Goal: Task Accomplishment & Management: Use online tool/utility

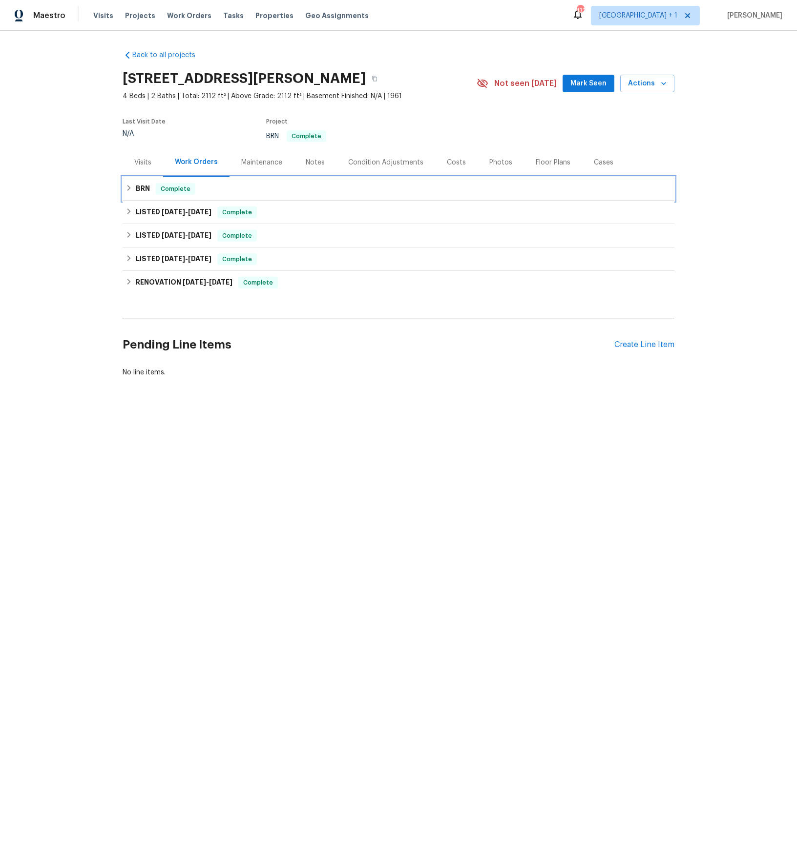
drag, startPoint x: 136, startPoint y: 189, endPoint x: 141, endPoint y: 192, distance: 5.0
click at [137, 189] on h6 "BRN" at bounding box center [143, 189] width 14 height 12
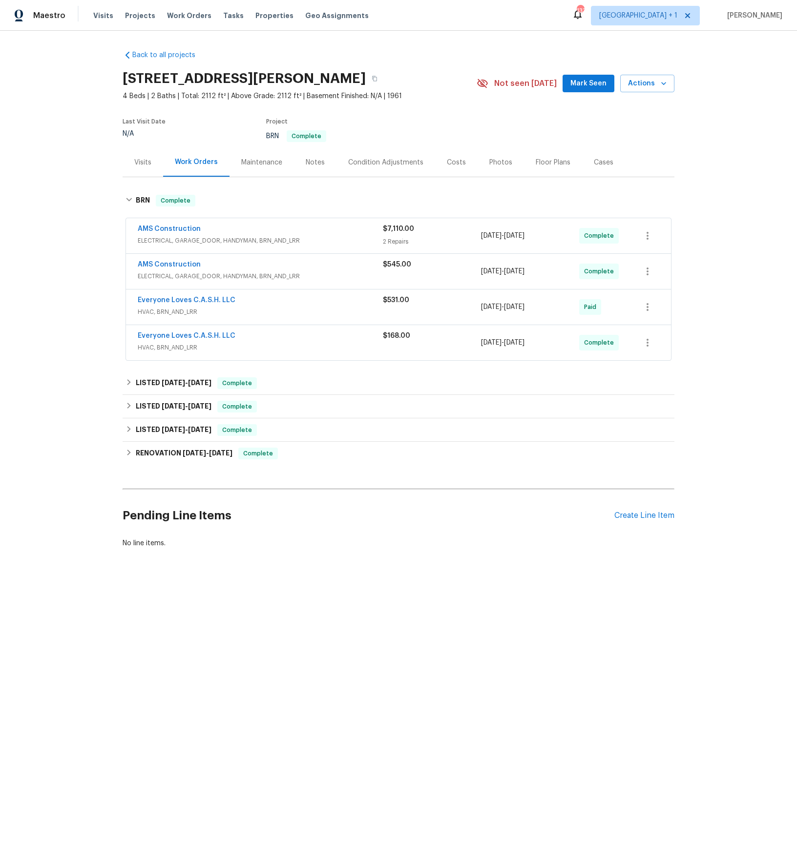
click at [165, 243] on span "ELECTRICAL, GARAGE_DOOR, HANDYMAN, BRN_AND_LRR" at bounding box center [260, 241] width 245 height 10
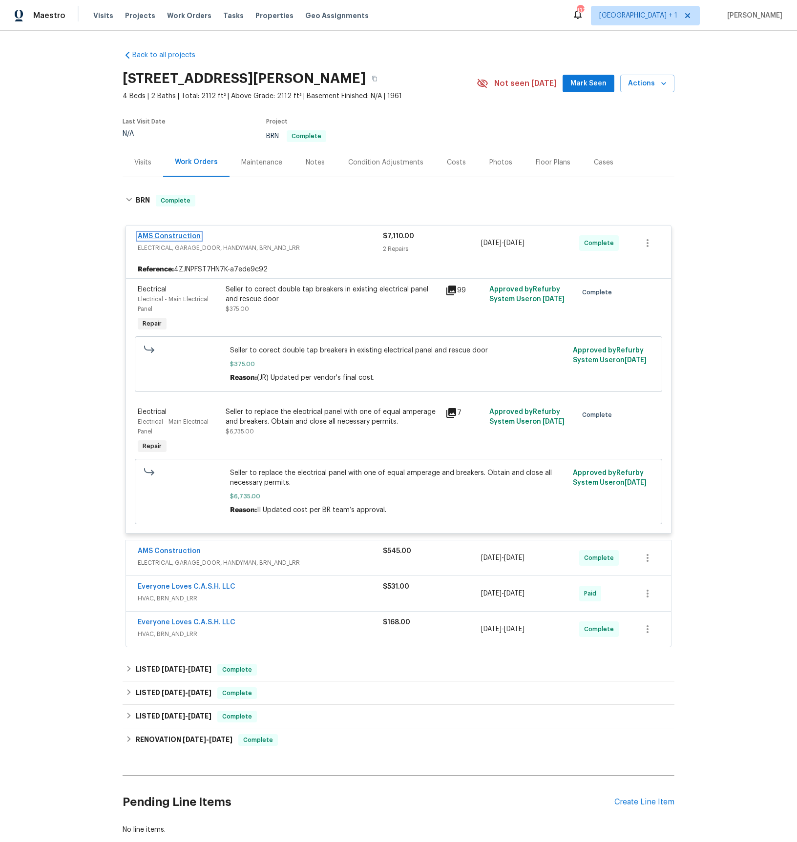
click at [168, 238] on link "AMS Construction" at bounding box center [169, 236] width 63 height 7
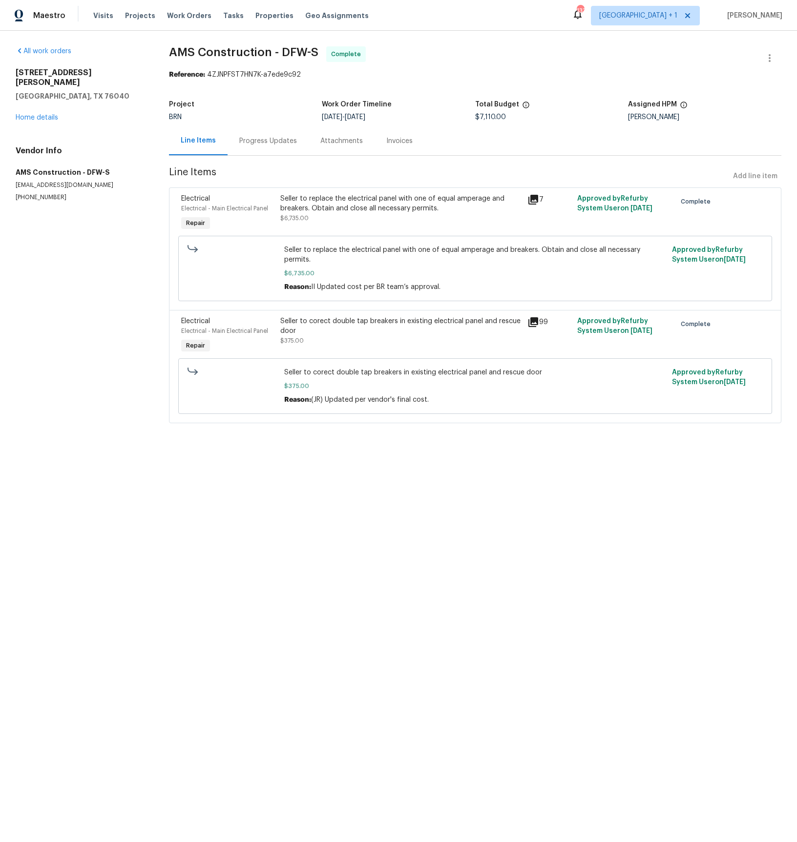
click at [268, 144] on div "Progress Updates" at bounding box center [268, 141] width 58 height 10
